Goal: Navigation & Orientation: Find specific page/section

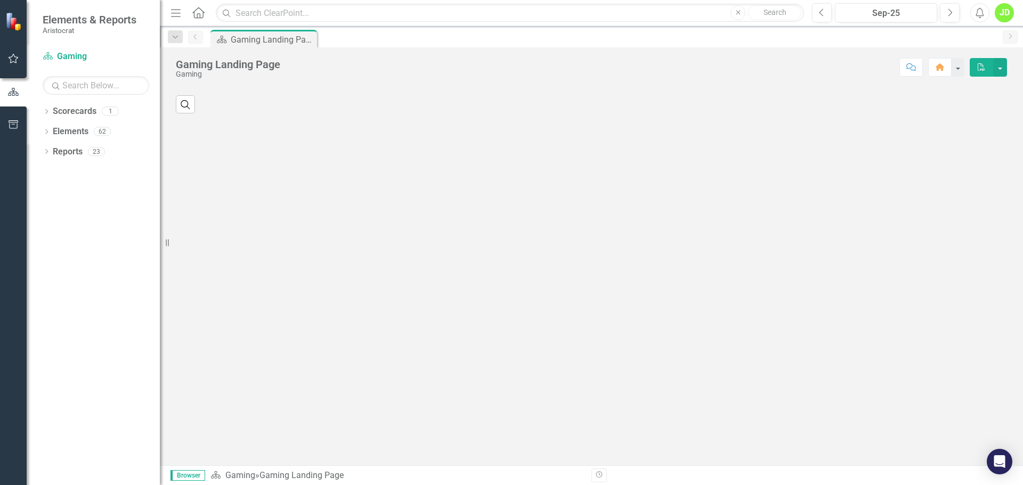
click at [13, 61] on icon "button" at bounding box center [13, 58] width 11 height 9
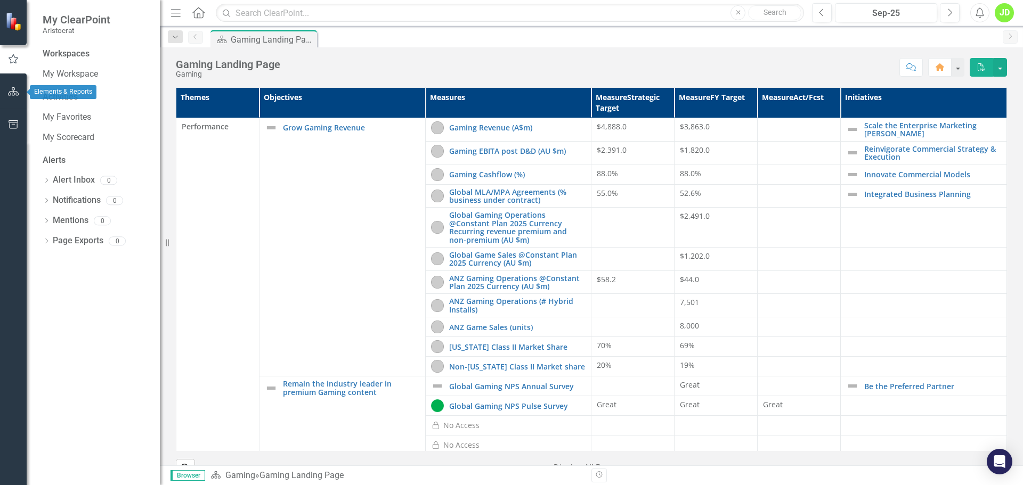
click at [14, 92] on icon "button" at bounding box center [13, 91] width 11 height 9
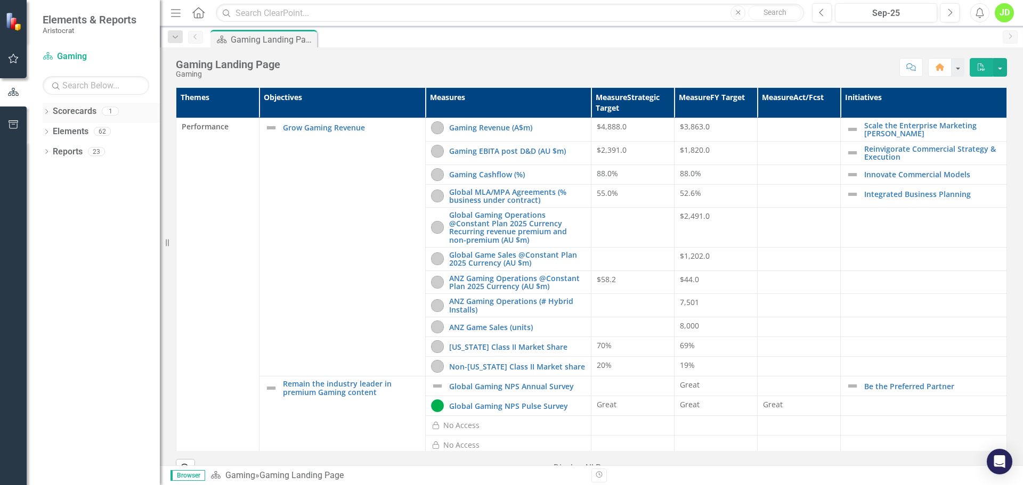
click at [48, 111] on icon "Dropdown" at bounding box center [46, 113] width 7 height 6
click at [69, 134] on link "Gaming" at bounding box center [109, 132] width 101 height 12
click at [8, 128] on icon "button" at bounding box center [13, 124] width 11 height 9
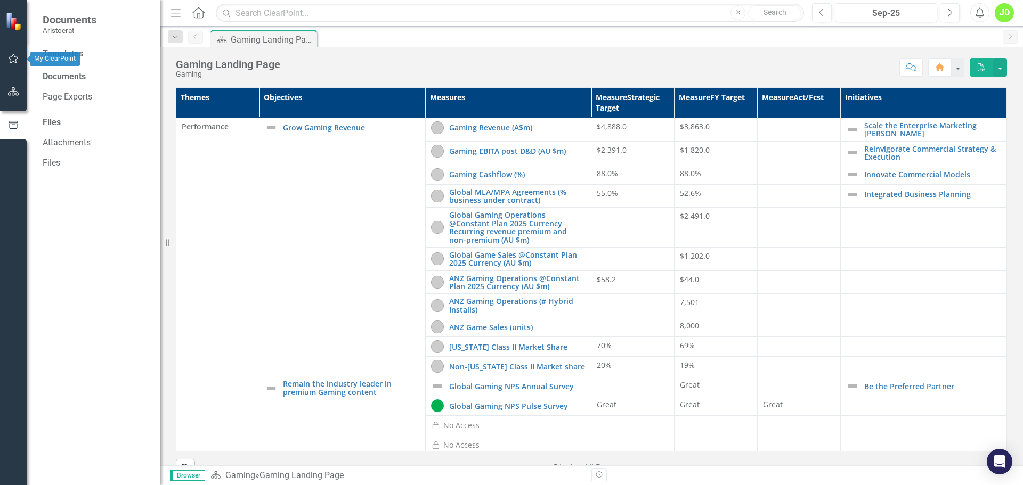
click at [13, 57] on icon "button" at bounding box center [13, 58] width 11 height 9
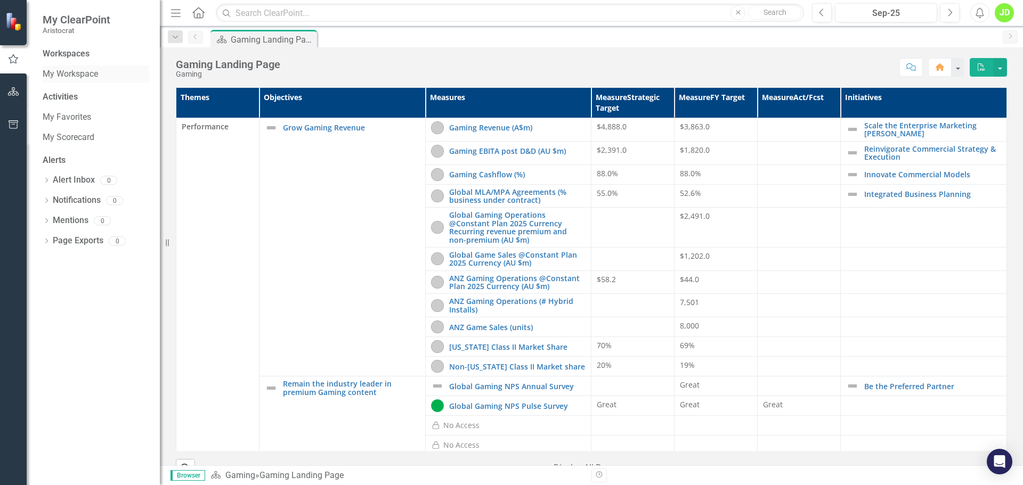
click at [89, 79] on link "My Workspace" at bounding box center [96, 74] width 107 height 12
